Goal: Information Seeking & Learning: Learn about a topic

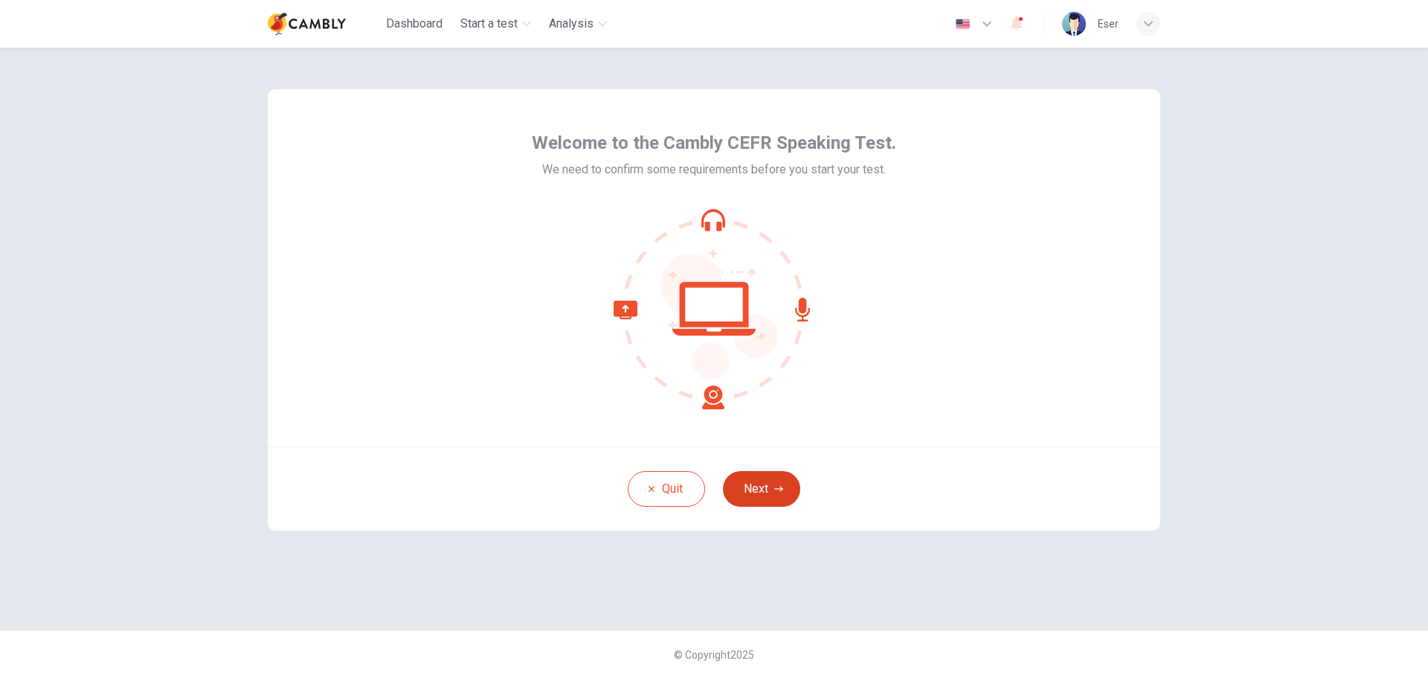
click at [769, 490] on button "Next" at bounding box center [761, 489] width 77 height 36
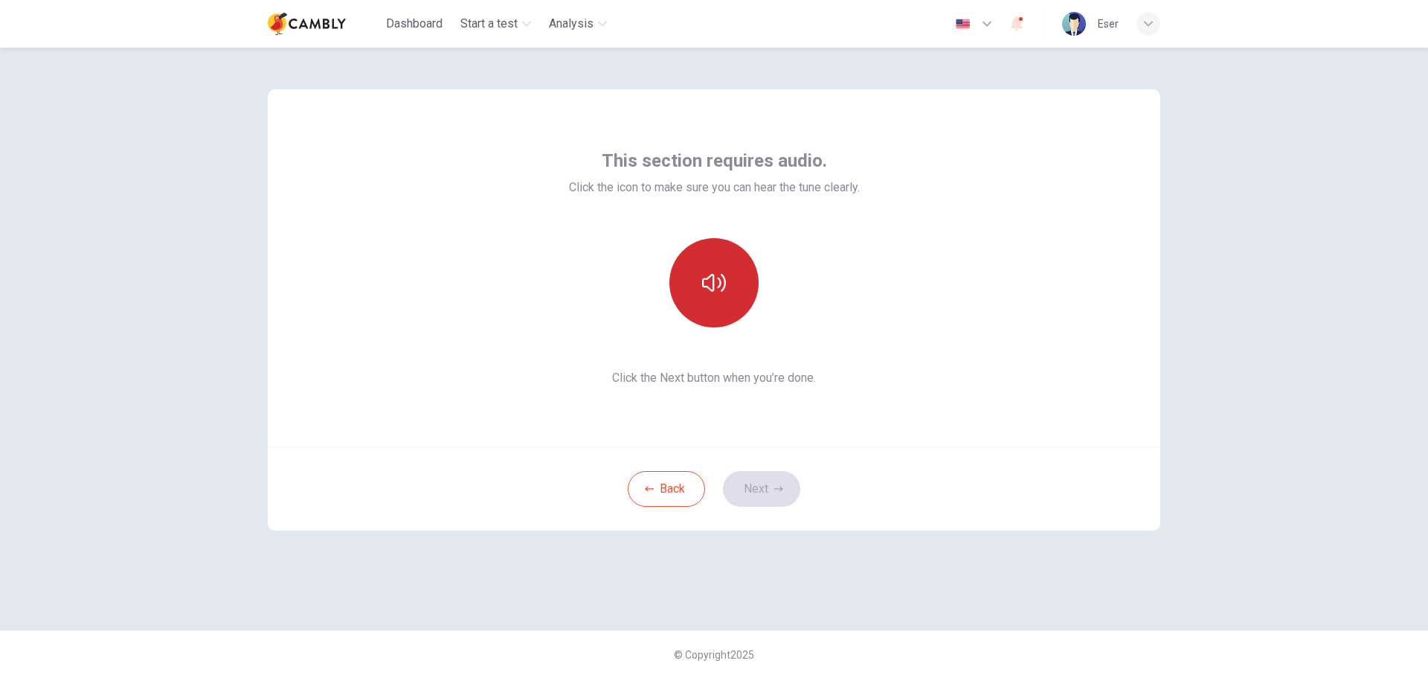
click at [734, 271] on button "button" at bounding box center [714, 282] width 89 height 89
click at [762, 487] on button "Next" at bounding box center [761, 489] width 77 height 36
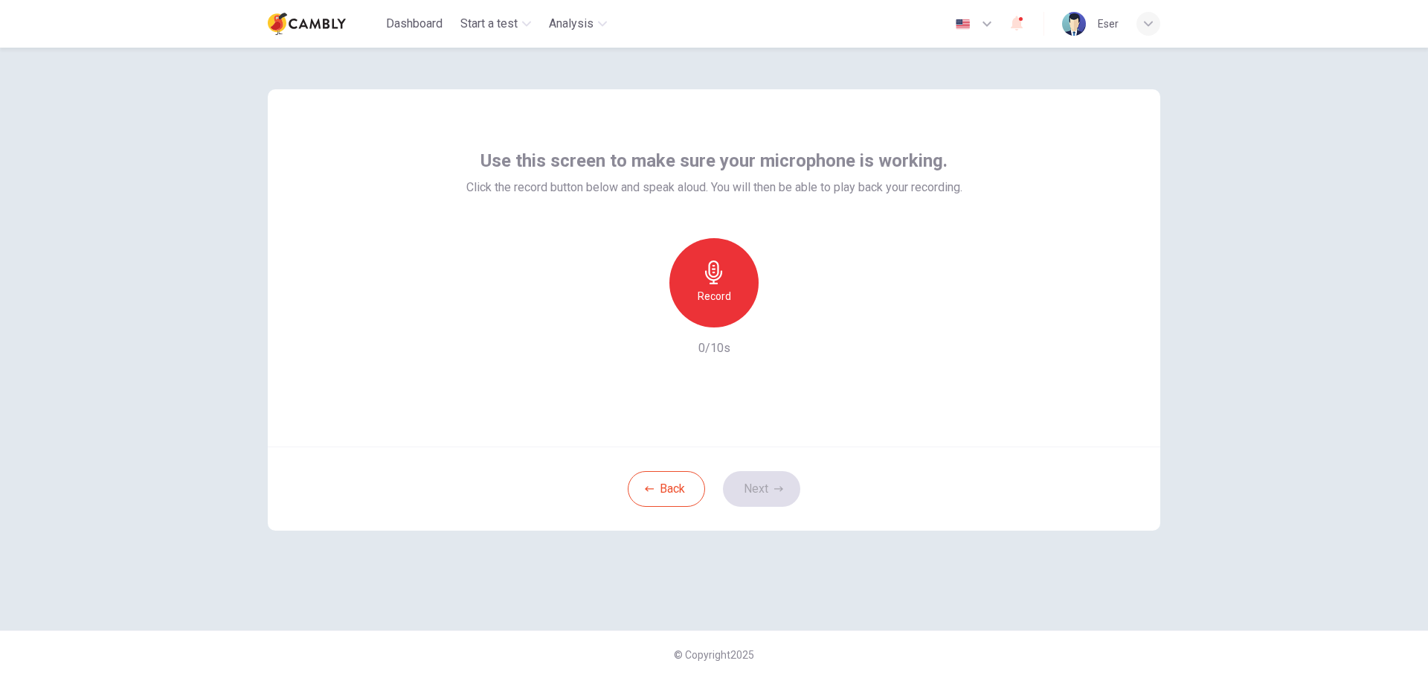
click at [724, 302] on h6 "Record" at bounding box center [714, 296] width 33 height 18
click at [713, 318] on div "Stop" at bounding box center [714, 282] width 89 height 89
click at [783, 314] on icon "button" at bounding box center [783, 315] width 7 height 9
click at [646, 309] on icon "button" at bounding box center [645, 315] width 13 height 13
click at [731, 286] on div "Record" at bounding box center [714, 282] width 89 height 89
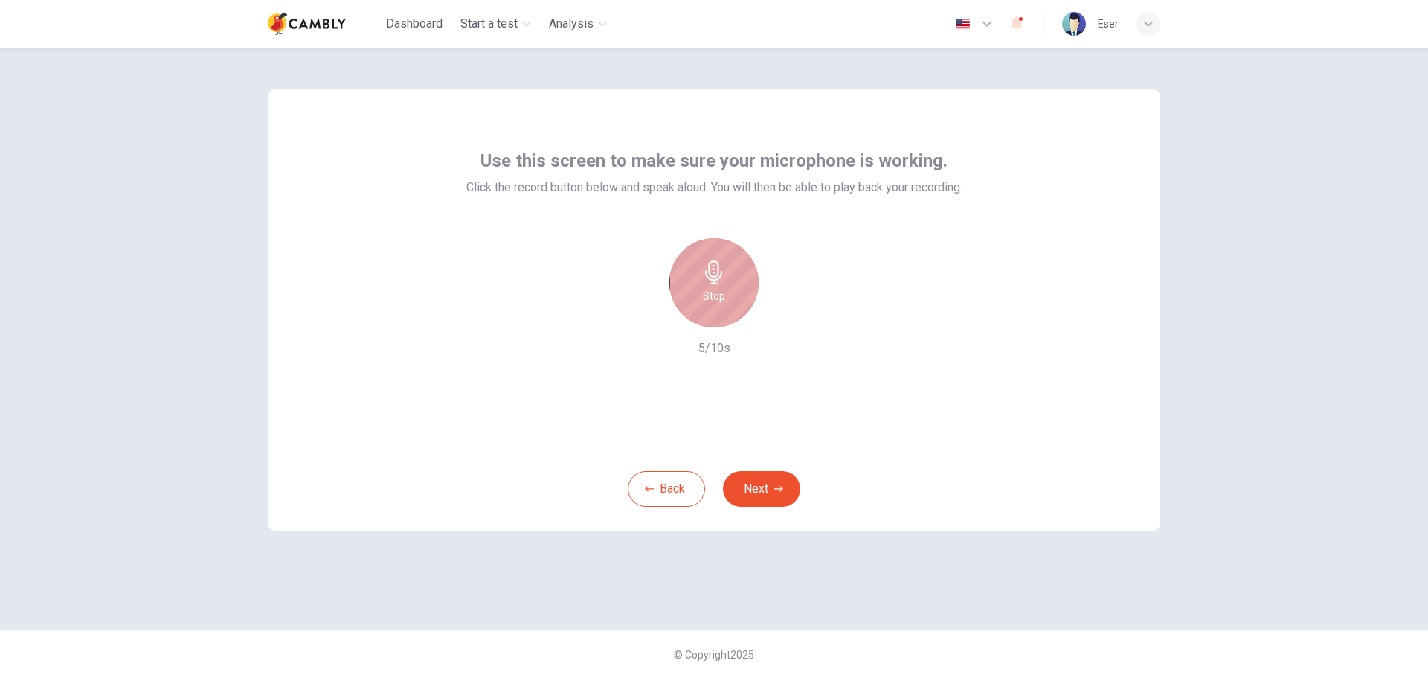
click at [721, 283] on icon "button" at bounding box center [714, 272] width 24 height 24
click at [783, 314] on icon "button" at bounding box center [783, 315] width 7 height 9
click at [771, 482] on button "Next" at bounding box center [761, 489] width 77 height 36
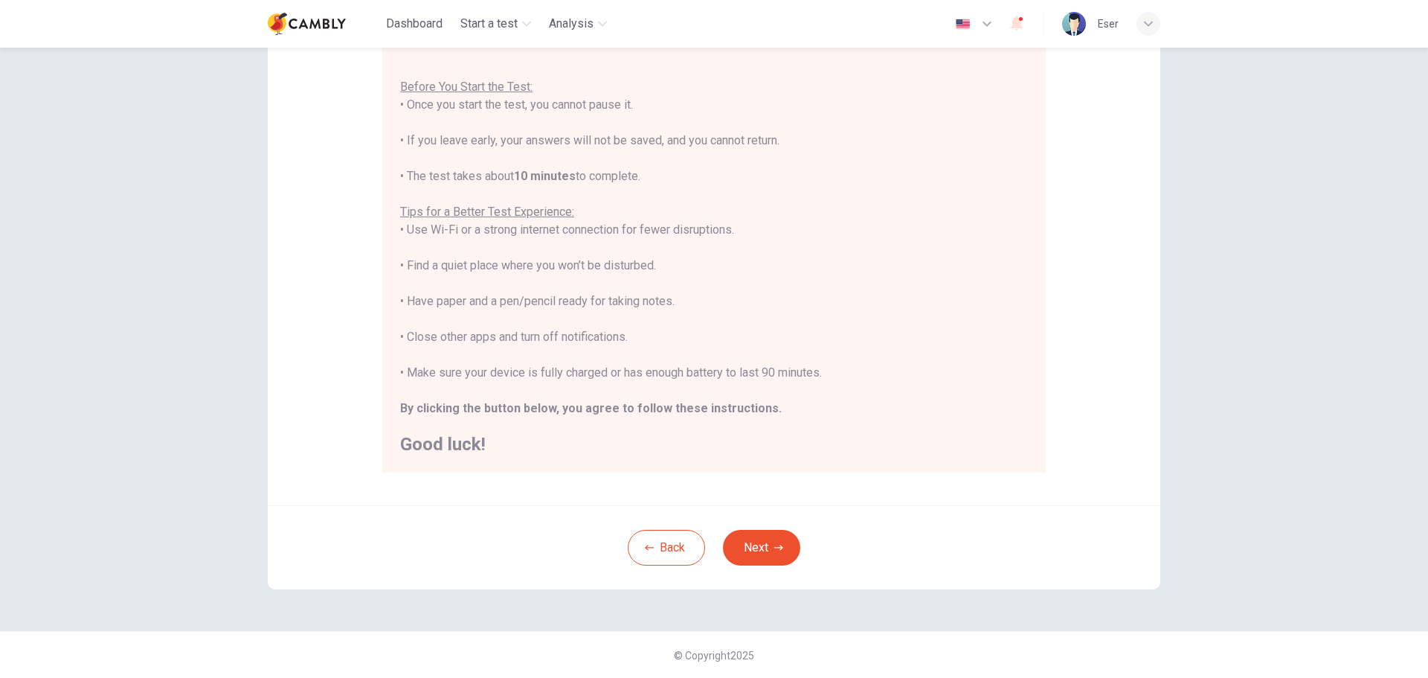
scroll to position [74, 0]
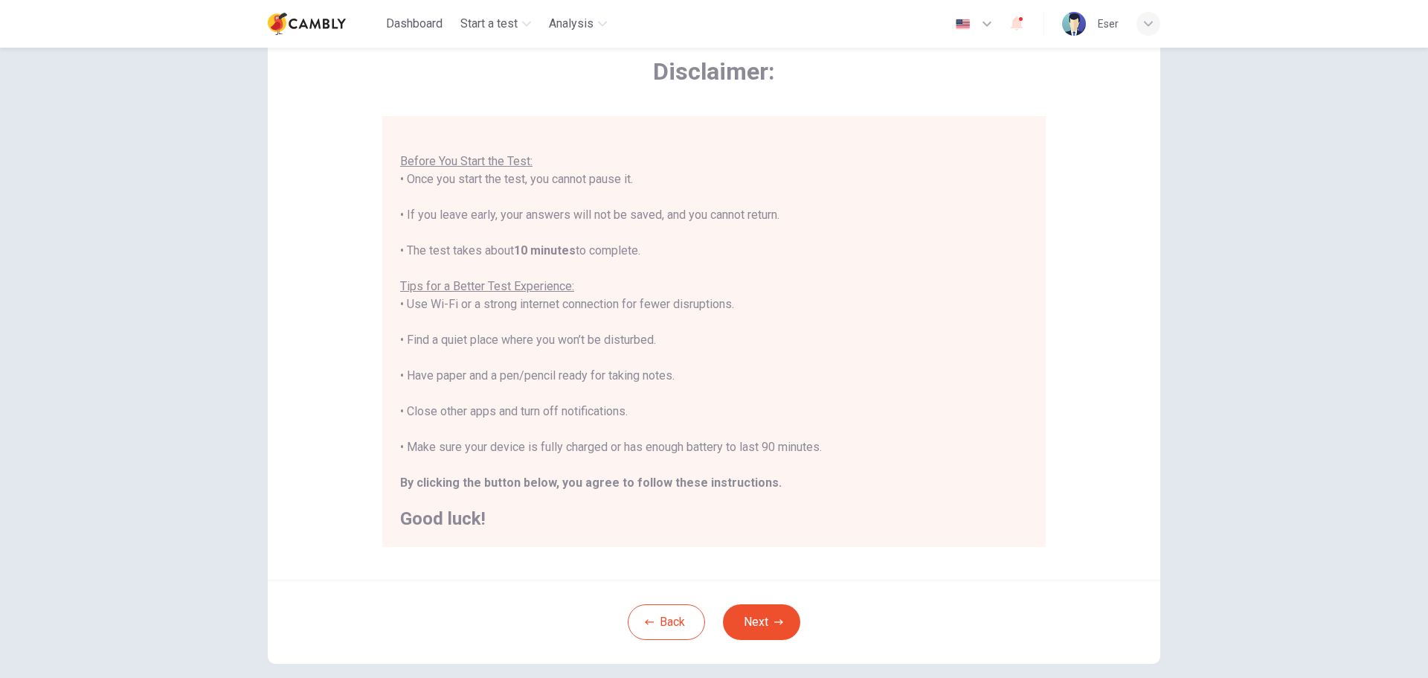
click at [770, 614] on button "Next" at bounding box center [761, 622] width 77 height 36
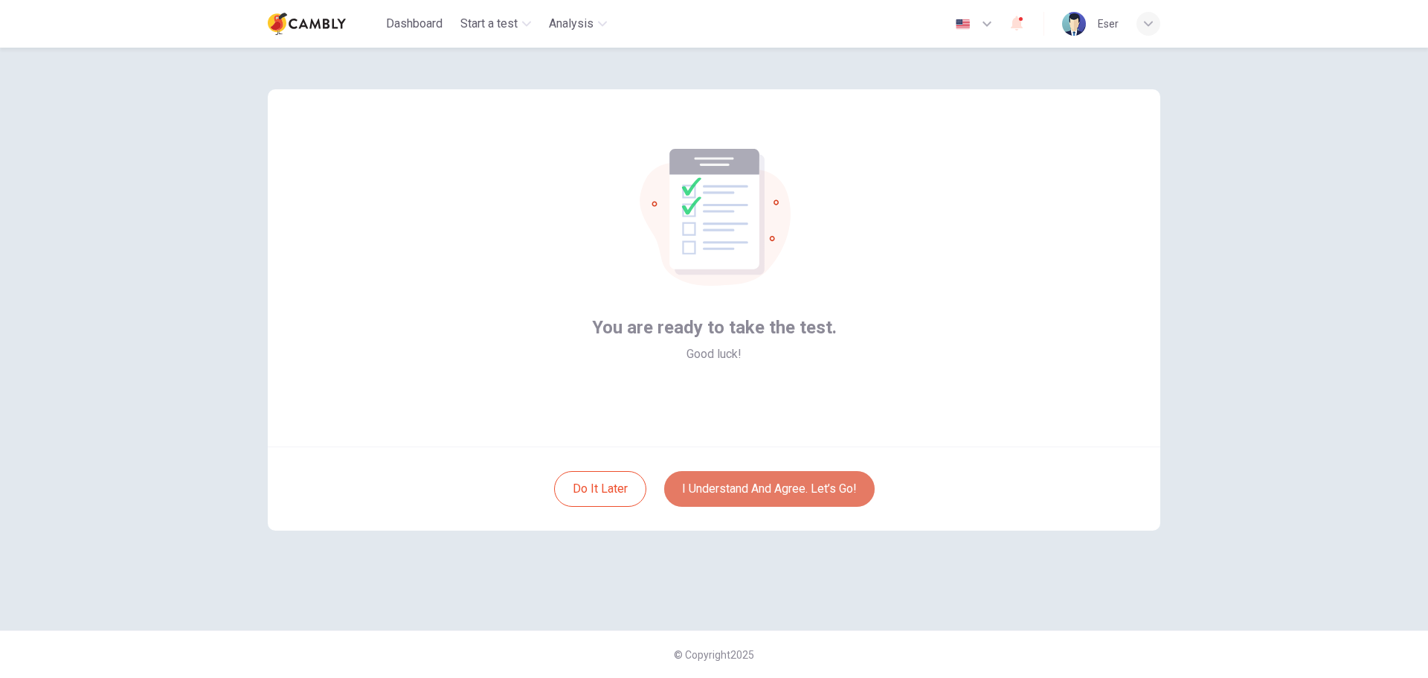
click at [782, 491] on button "I understand and agree. Let’s go!" at bounding box center [769, 489] width 211 height 36
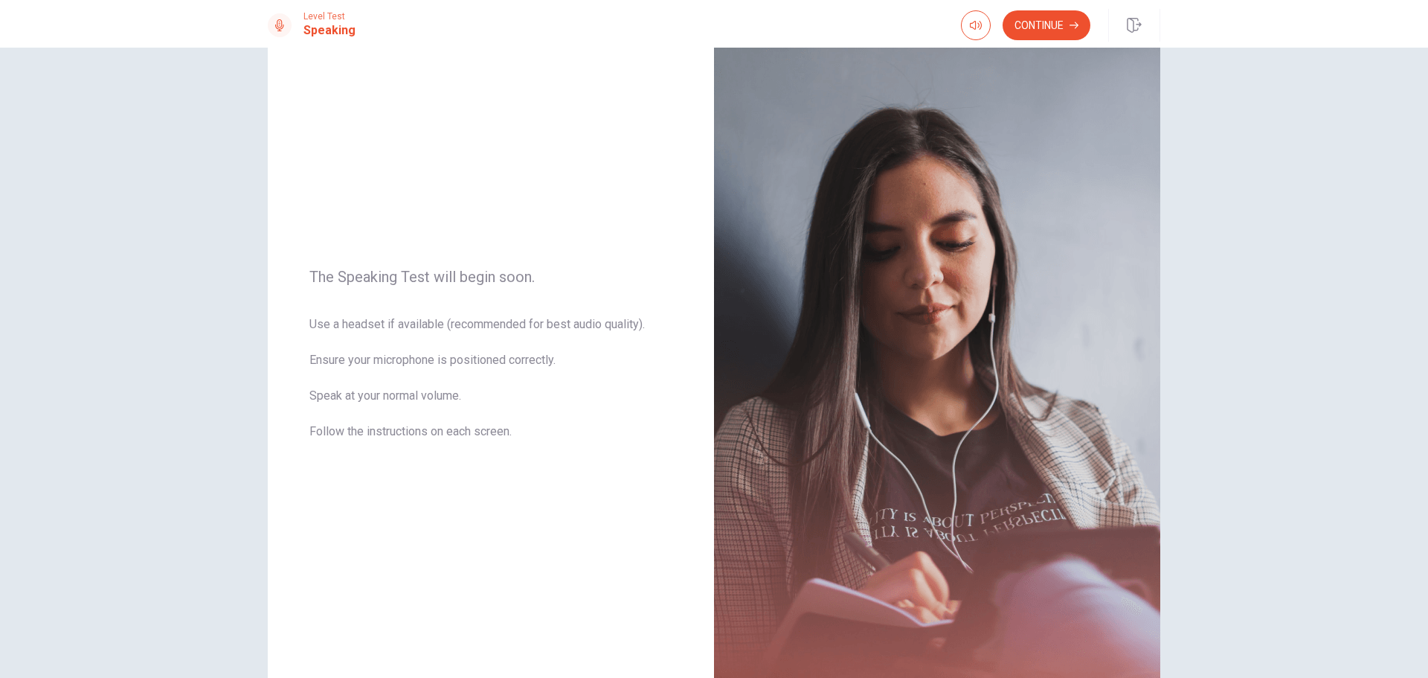
scroll to position [74, 0]
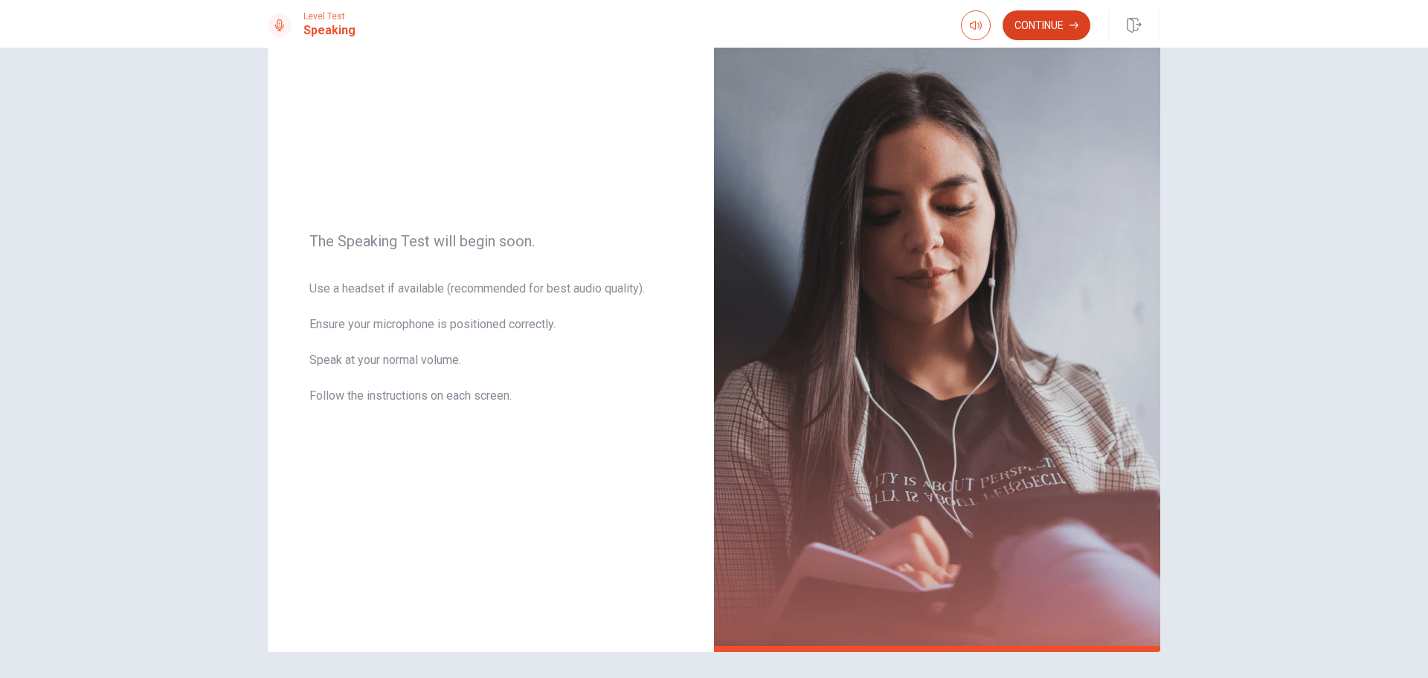
click at [1056, 19] on button "Continue" at bounding box center [1047, 25] width 88 height 30
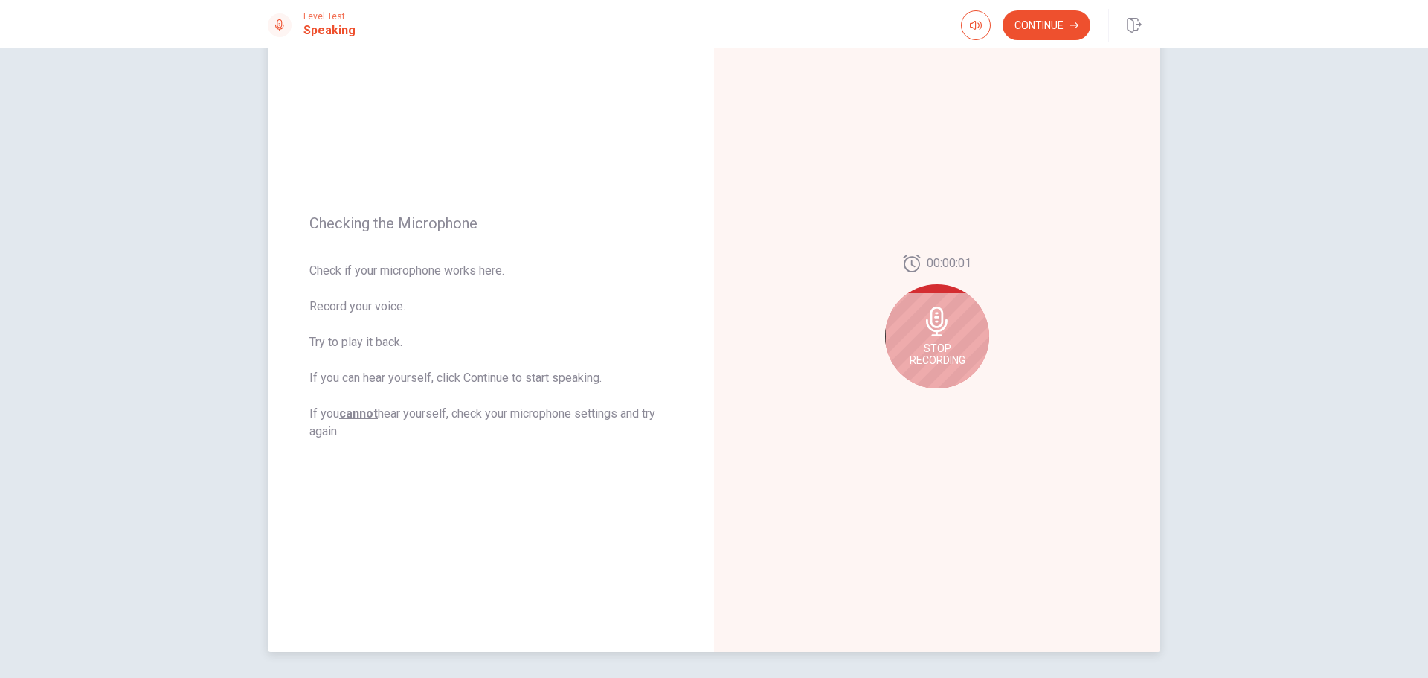
click at [944, 324] on icon at bounding box center [937, 322] width 22 height 30
click at [950, 399] on icon "Play Audio" at bounding box center [953, 400] width 7 height 9
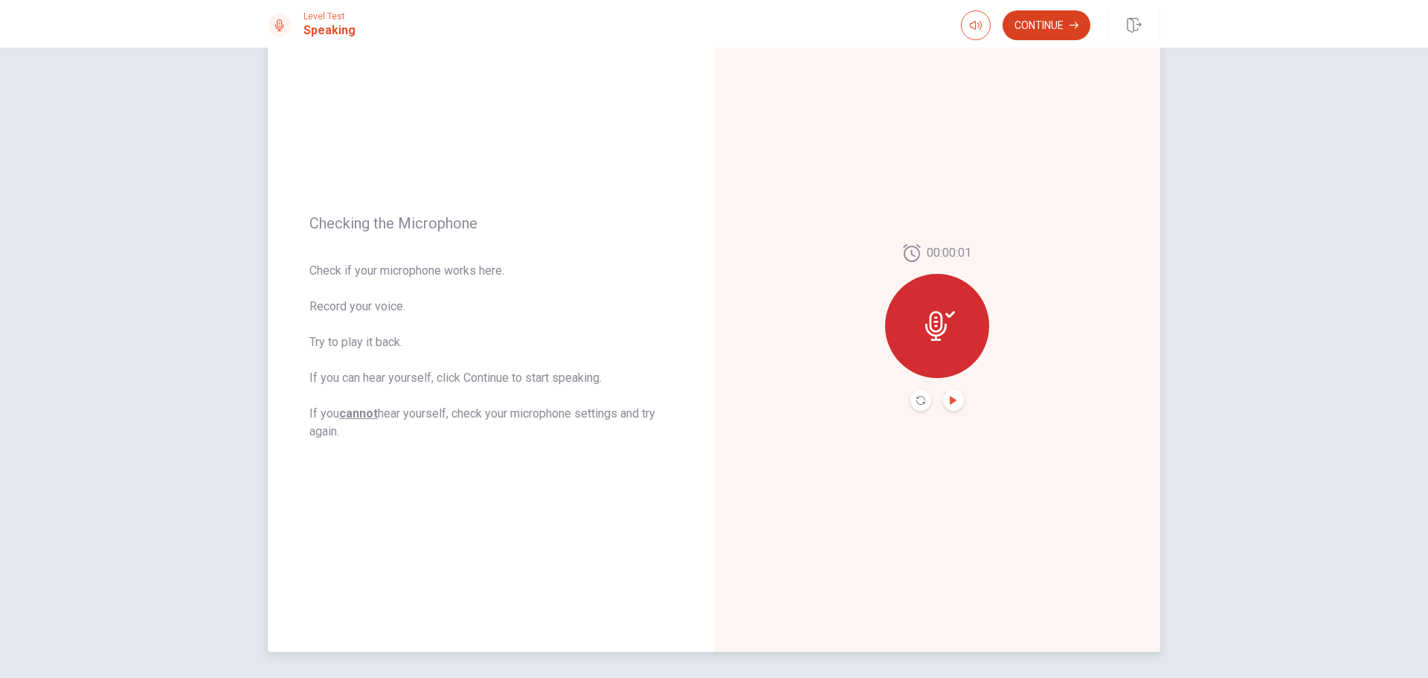
click at [1062, 21] on button "Continue" at bounding box center [1047, 25] width 88 height 30
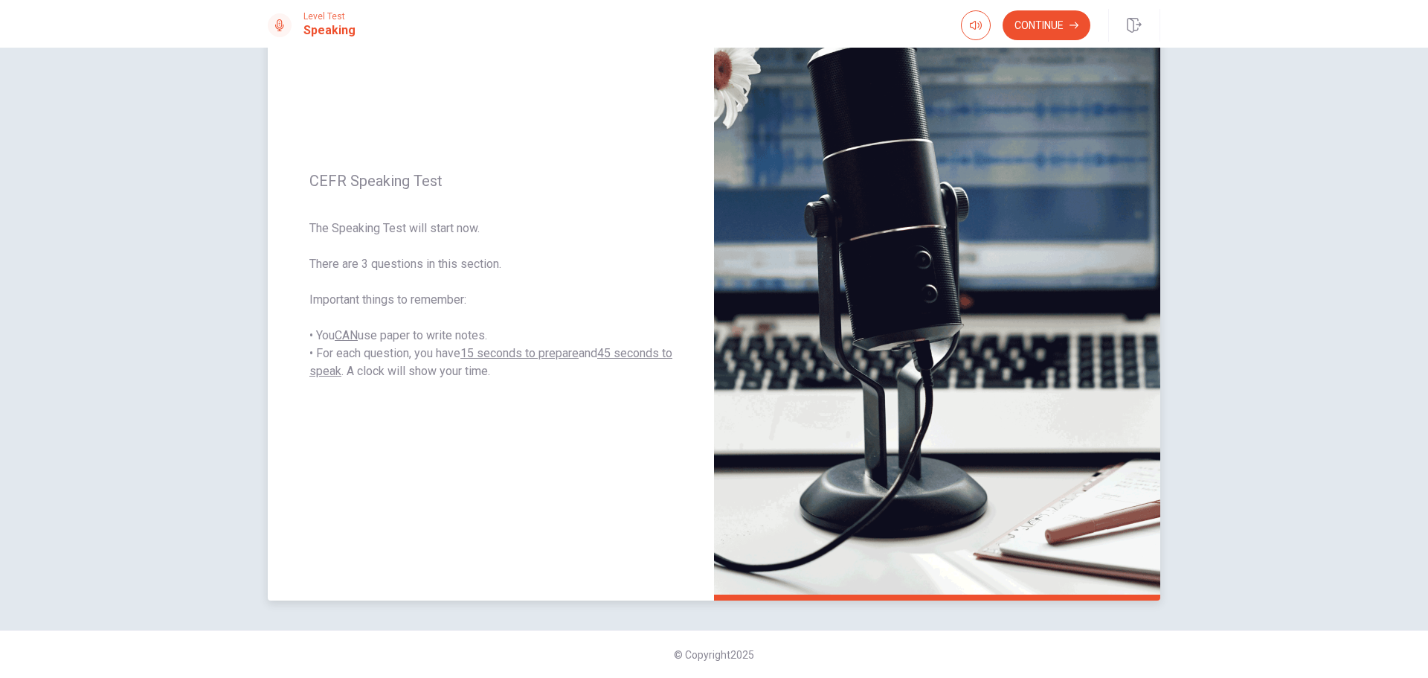
scroll to position [51, 0]
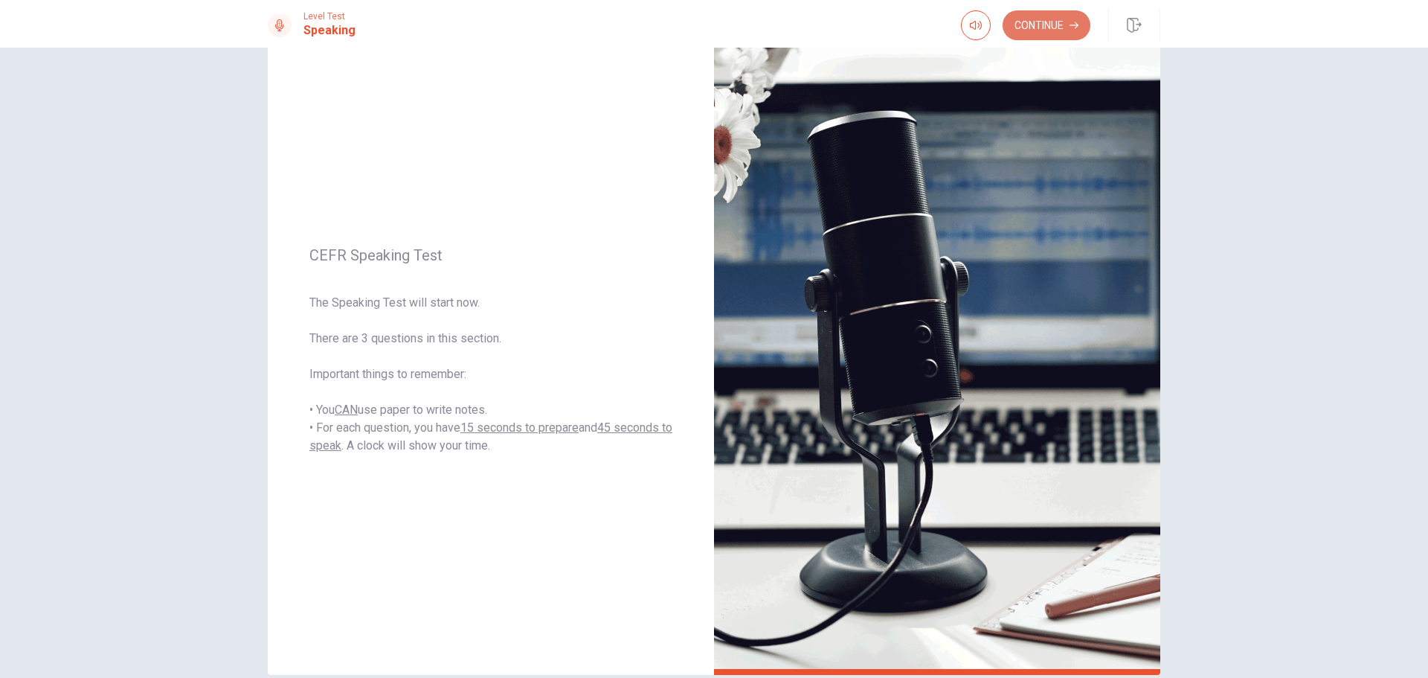
click at [1062, 16] on button "Continue" at bounding box center [1047, 25] width 88 height 30
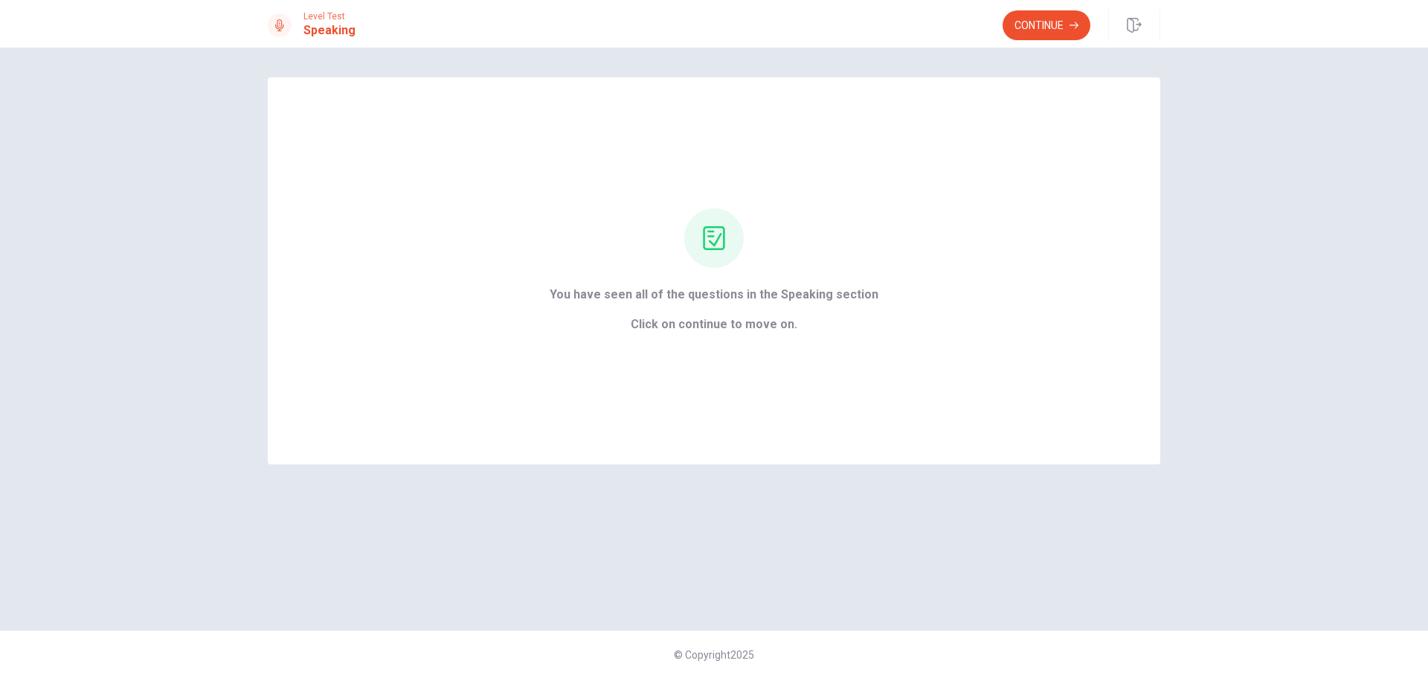
click at [1059, 24] on button "Continue" at bounding box center [1047, 25] width 88 height 30
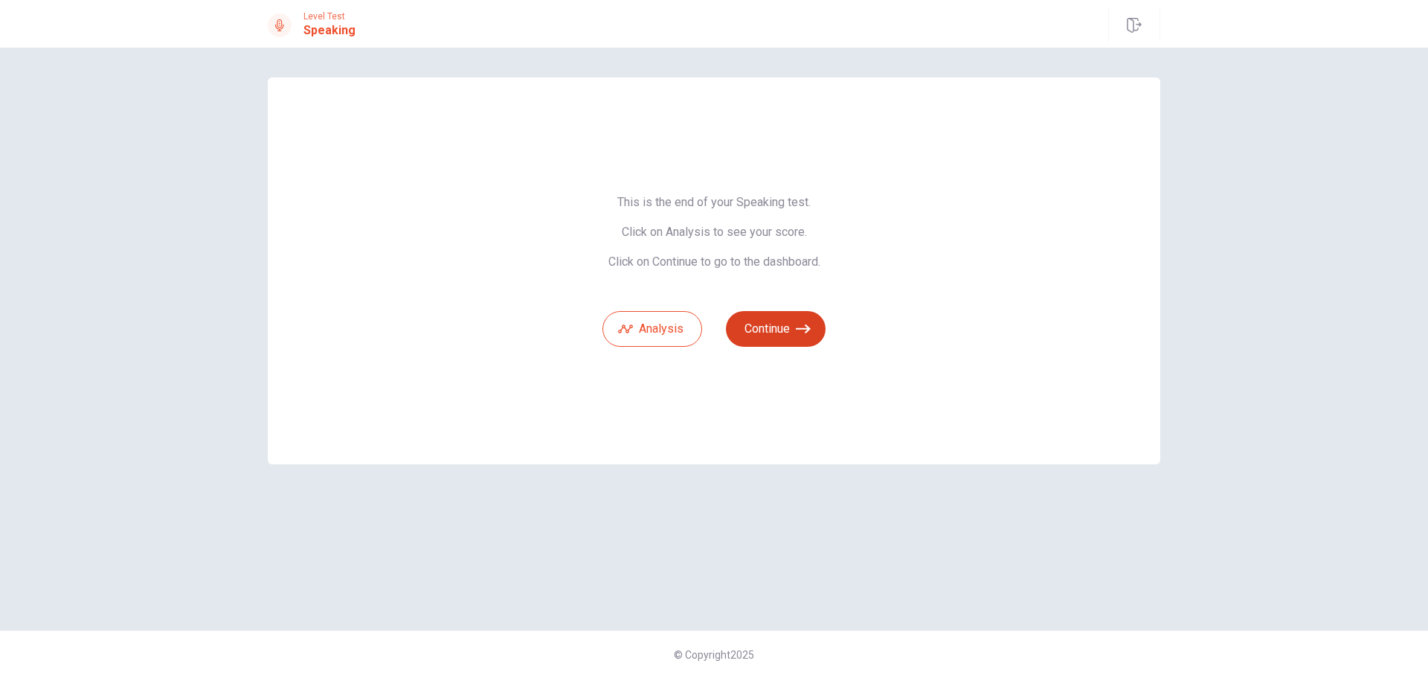
click at [766, 331] on button "Continue" at bounding box center [776, 329] width 100 height 36
